Goal: Find specific page/section: Find specific page/section

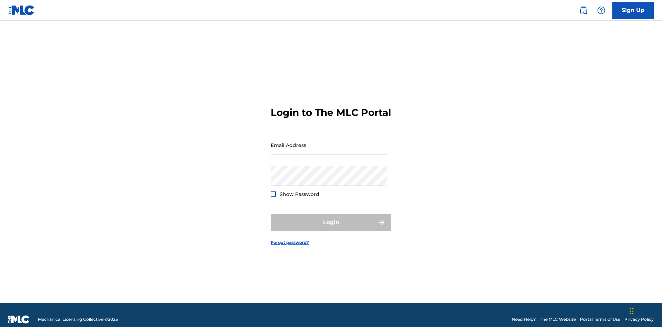
scroll to position [9, 0]
click at [329, 142] on input "Email Address" at bounding box center [329, 145] width 117 height 20
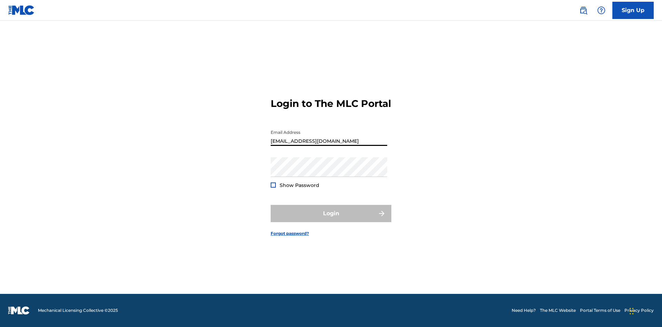
type input "69e1f26e-4564-4e64-8294-61e17a032b43@mailslurp.com"
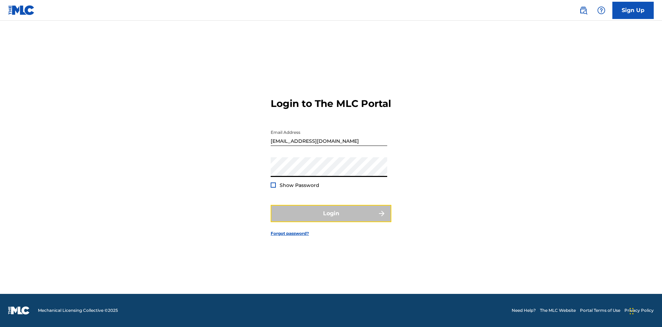
click at [331, 219] on button "Login" at bounding box center [331, 213] width 121 height 17
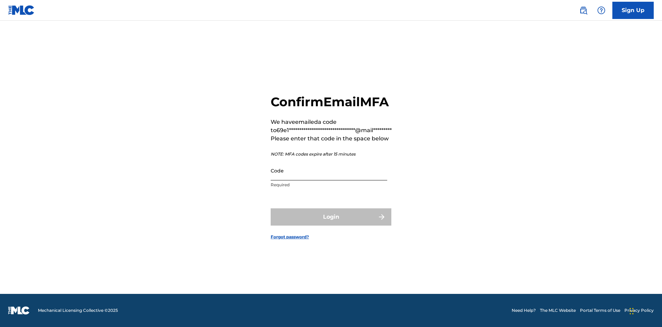
click at [329, 170] on input "Code" at bounding box center [329, 171] width 117 height 20
type input "500749"
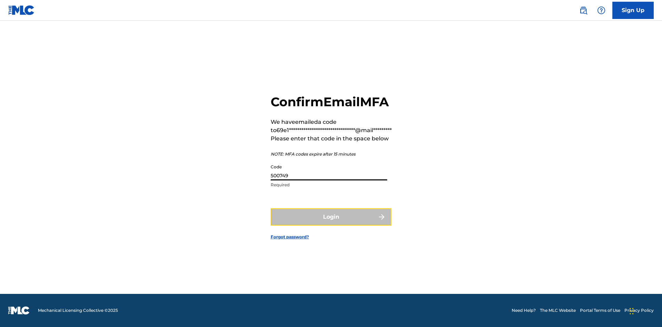
click at [331, 216] on button "Login" at bounding box center [331, 216] width 121 height 17
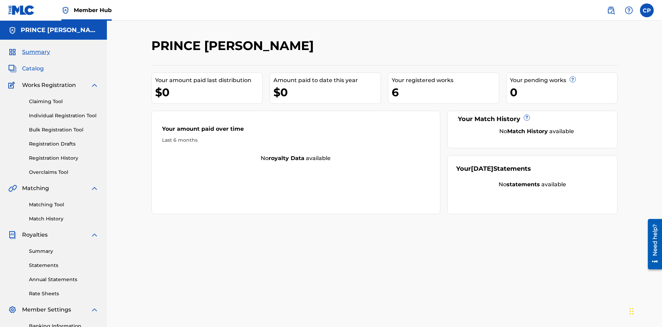
click at [33, 64] on span "Catalog" at bounding box center [33, 68] width 22 height 8
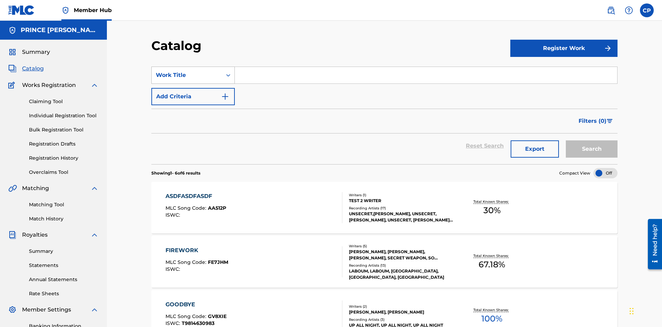
click at [187, 71] on div "Work Title" at bounding box center [187, 75] width 62 height 8
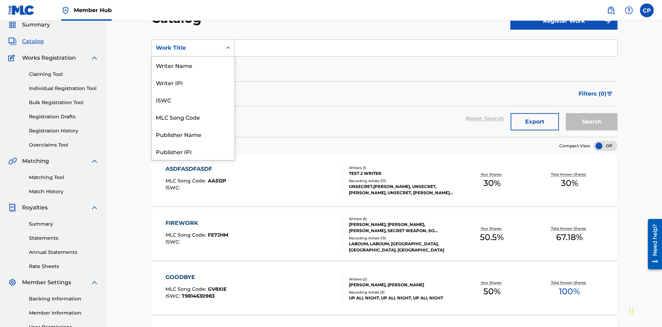
scroll to position [103, 0]
click at [193, 151] on div "Work Title" at bounding box center [193, 151] width 83 height 17
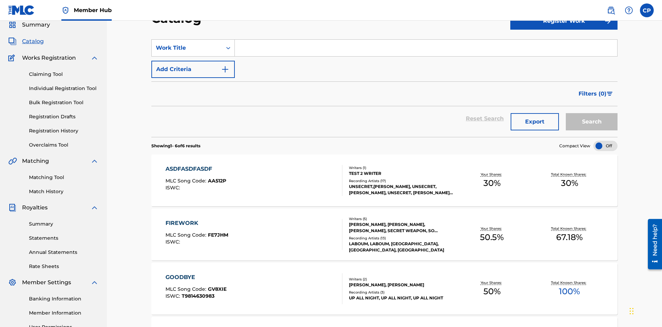
scroll to position [26, 0]
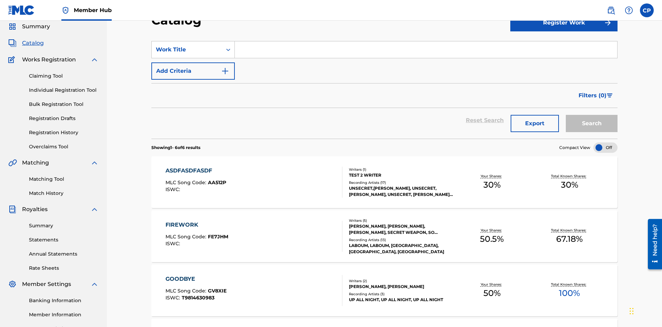
click at [426, 50] on input "Search Form" at bounding box center [426, 49] width 382 height 17
